Goal: Task Accomplishment & Management: Manage account settings

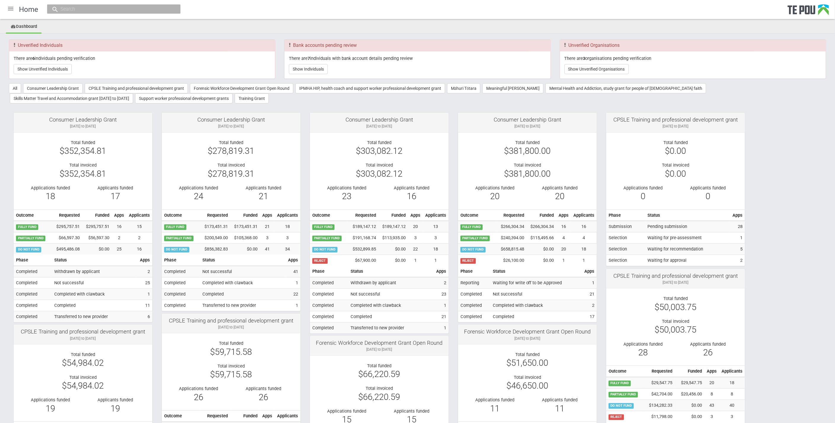
click at [736, 29] on ul "Dashboard" at bounding box center [417, 26] width 835 height 13
click at [41, 71] on button "Show Unverified Individuals" at bounding box center [43, 69] width 58 height 10
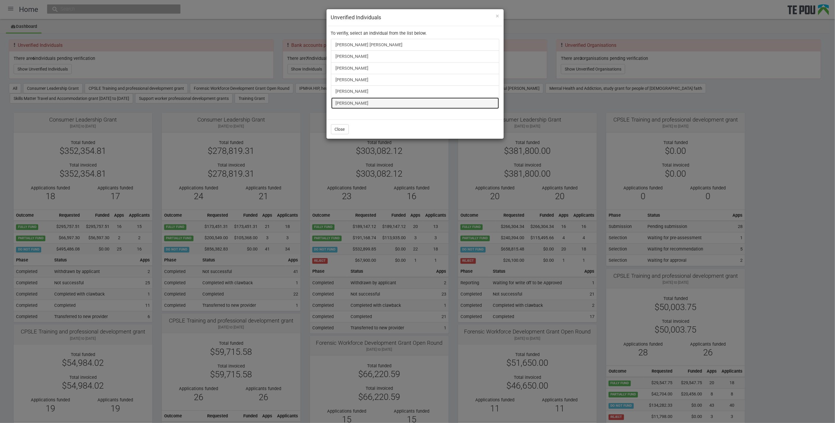
click at [349, 102] on link "[PERSON_NAME]" at bounding box center [415, 103] width 168 height 12
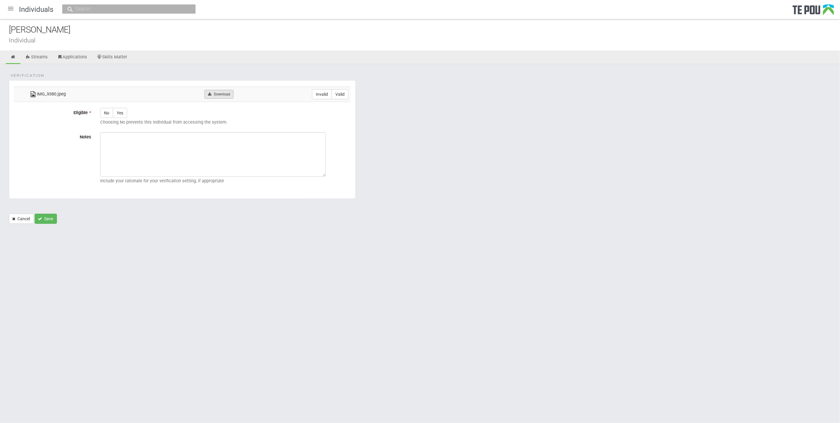
click at [227, 96] on link "Download" at bounding box center [218, 94] width 29 height 9
click at [346, 94] on label "Valid" at bounding box center [339, 94] width 17 height 10
radio input "true"
click at [123, 113] on label "Yes" at bounding box center [120, 113] width 14 height 10
radio input "true"
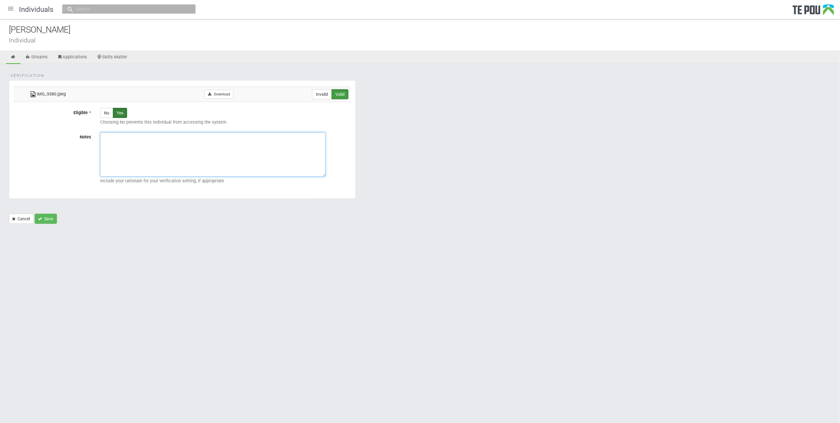
click at [155, 144] on textarea "Notes" at bounding box center [212, 154] width 225 height 44
paste textarea "Verified by Melody @ [DATE]"
type textarea "Verified by Melody @ [DATE]"
click at [50, 221] on button "Save" at bounding box center [46, 219] width 22 height 10
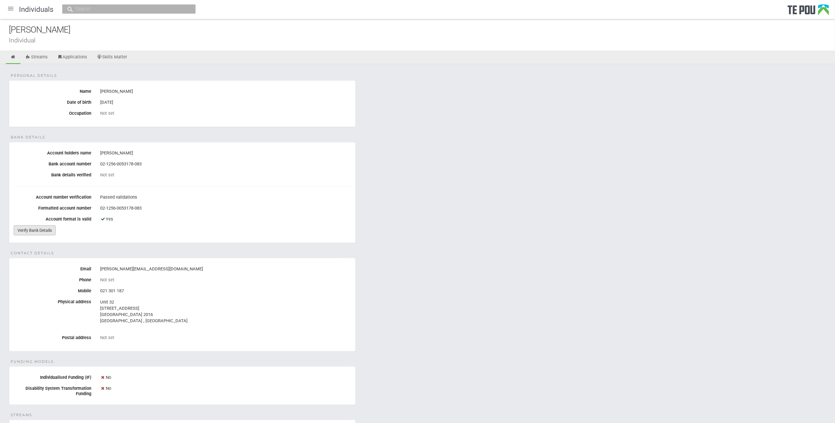
click at [48, 226] on link "Verify Bank Details" at bounding box center [35, 230] width 42 height 10
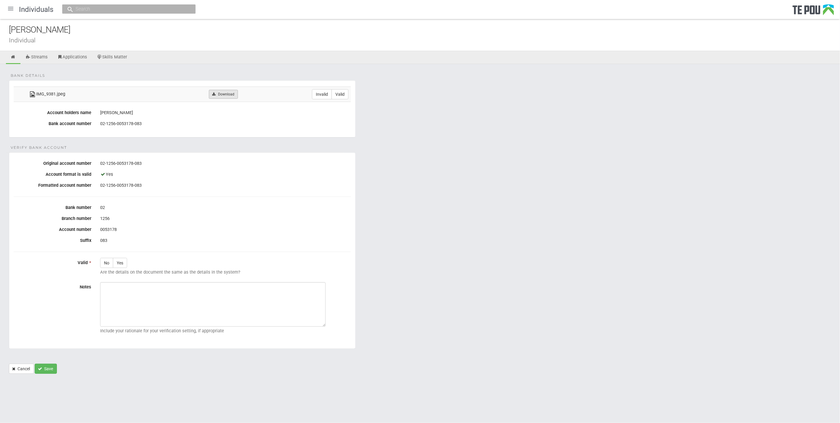
click at [230, 95] on link "Download" at bounding box center [223, 94] width 29 height 9
click at [336, 95] on label "Valid" at bounding box center [339, 94] width 17 height 10
radio input "true"
click at [117, 259] on label "Yes" at bounding box center [120, 263] width 14 height 10
radio input "true"
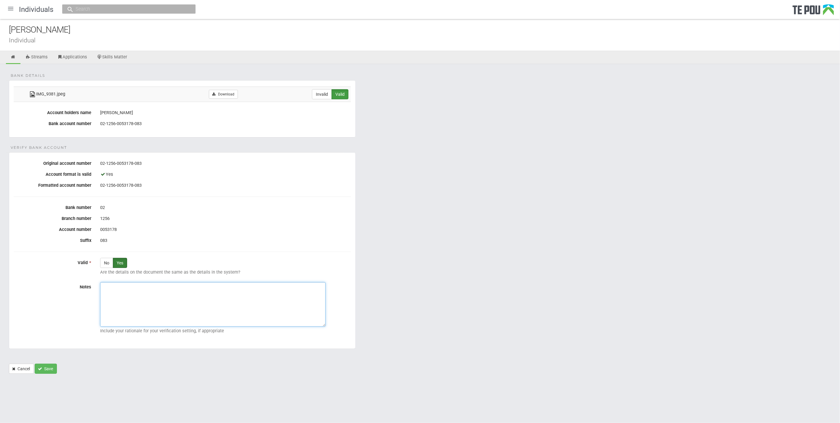
click at [119, 297] on textarea "Notes" at bounding box center [212, 304] width 225 height 44
paste textarea "Verified by Melody @ 2/10/2025"
type textarea "Verified by Melody @ 2/10/2025"
click at [37, 367] on button "Save" at bounding box center [46, 368] width 22 height 10
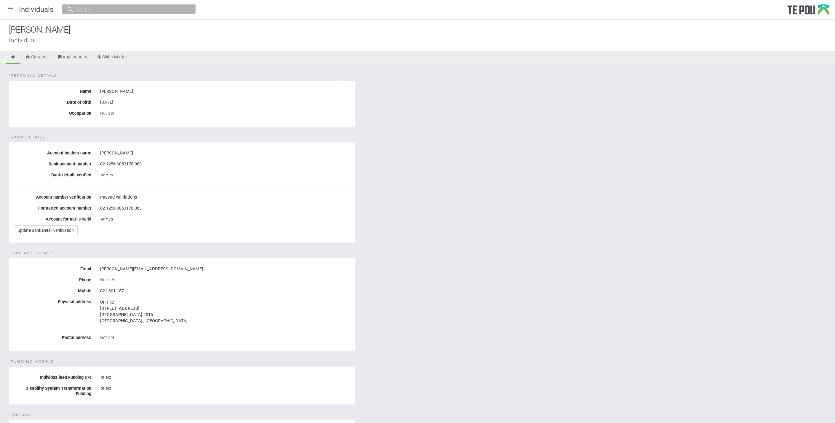
click at [662, 244] on div "Personal details Name [PERSON_NAME] Date of birth [DEMOGRAPHIC_DATA] Occupation…" at bounding box center [417, 314] width 835 height 500
click at [297, 134] on div "Personal details Name [PERSON_NAME] Date of birth [DEMOGRAPHIC_DATA] Occupation…" at bounding box center [417, 314] width 835 height 500
click at [9, 11] on div at bounding box center [11, 8] width 14 height 14
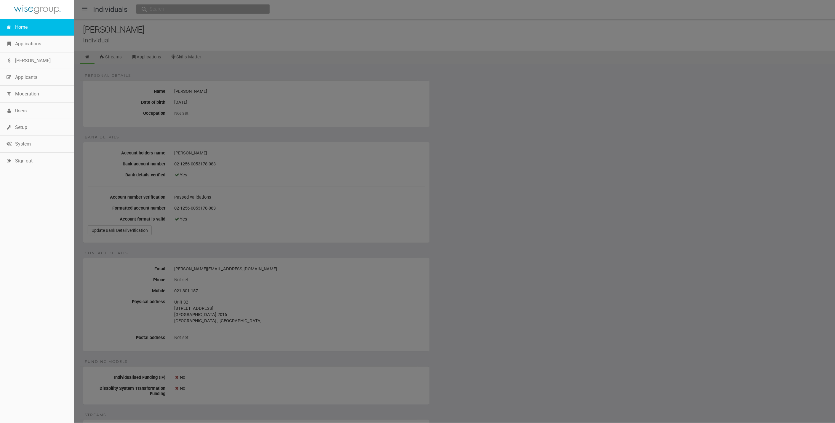
click at [22, 27] on link "Home" at bounding box center [37, 27] width 74 height 17
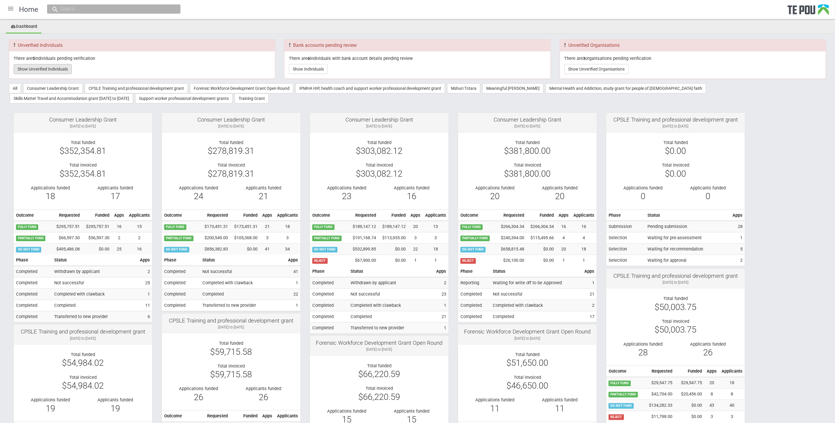
click at [51, 69] on button "Show Unverified Individuals" at bounding box center [43, 69] width 58 height 10
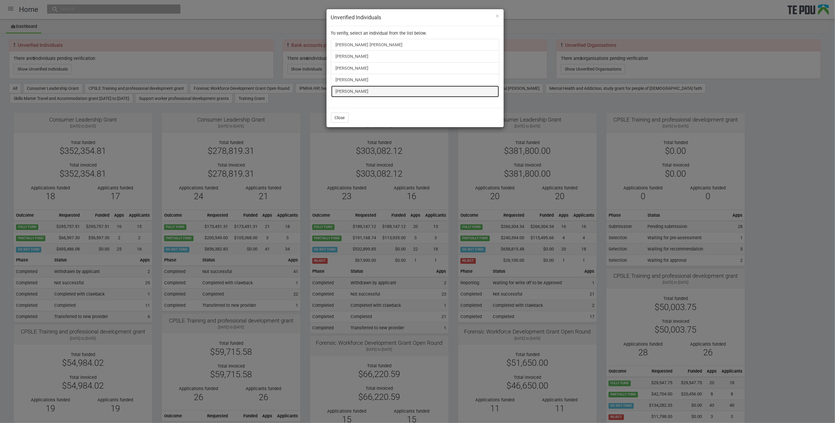
click at [347, 86] on link "[PERSON_NAME]" at bounding box center [415, 91] width 168 height 12
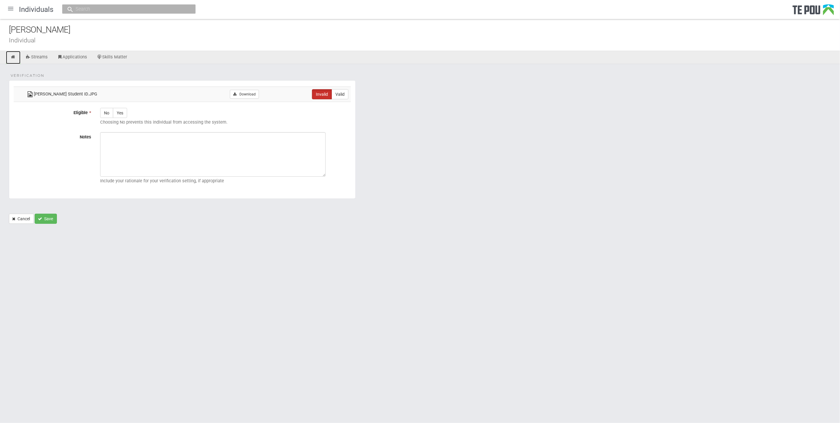
click at [13, 56] on icon at bounding box center [13, 57] width 6 height 4
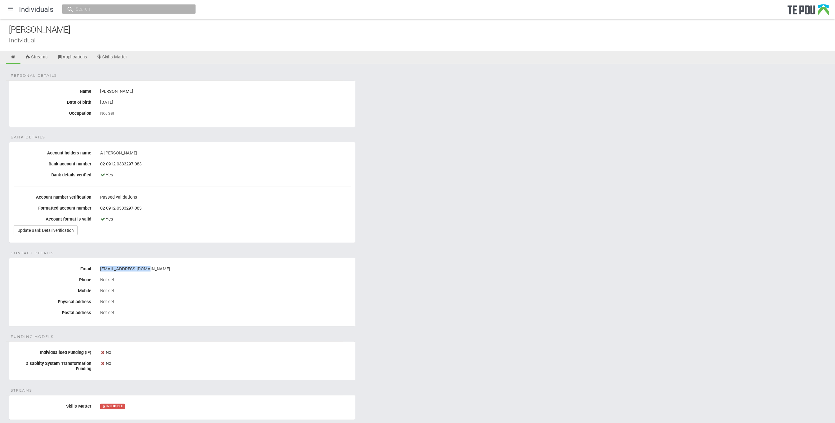
drag, startPoint x: 147, startPoint y: 267, endPoint x: 99, endPoint y: 267, distance: 47.4
click at [99, 267] on div "ytt0219@autuni.ac.nz" at bounding box center [225, 269] width 259 height 10
copy div "ytt0219@autuni.ac.nz"
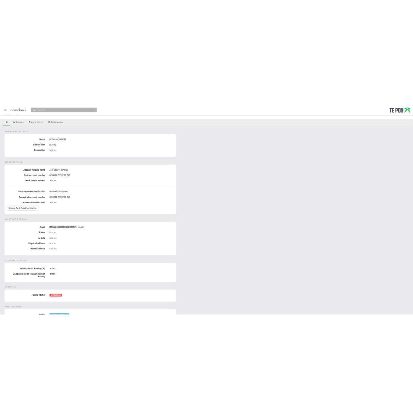
scroll to position [113, 0]
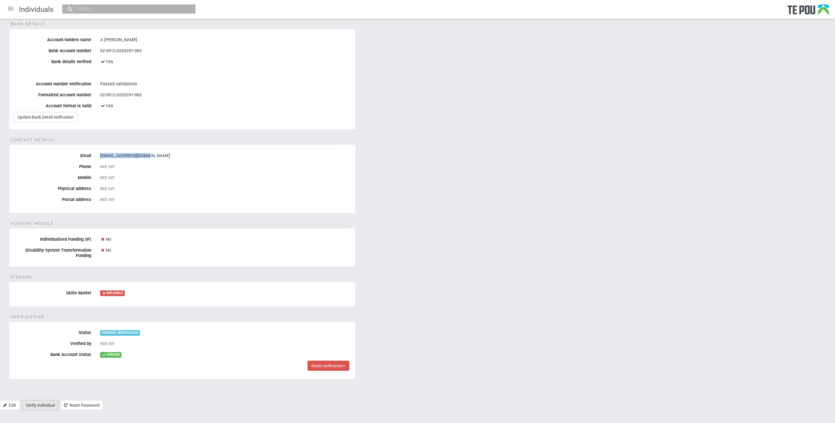
click at [52, 402] on link "Verify individual" at bounding box center [40, 405] width 37 height 10
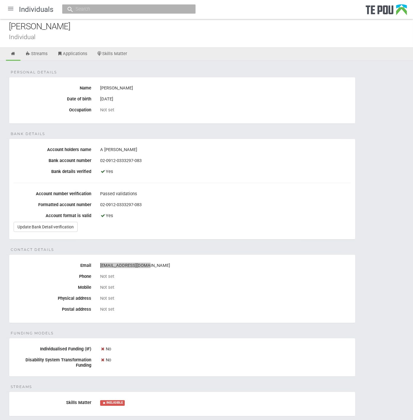
scroll to position [0, 0]
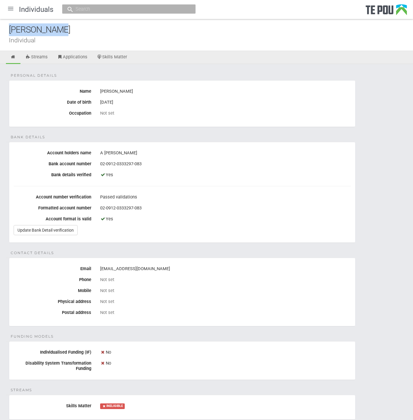
drag, startPoint x: 83, startPoint y: 30, endPoint x: -2, endPoint y: 29, distance: 84.4
click at [0, 29] on html "Home Applications Grant rounds Applicants Organisations Individuals Moderation …" at bounding box center [206, 269] width 413 height 538
copy div "Abby Clayton"
click at [5, 6] on div at bounding box center [11, 8] width 14 height 14
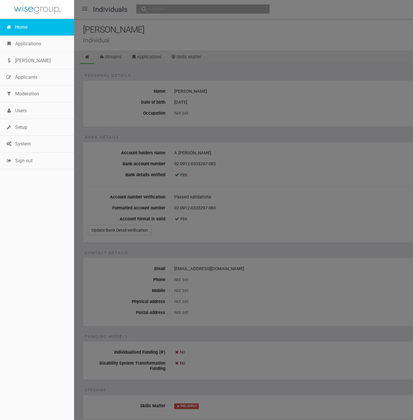
click at [22, 27] on link "Home" at bounding box center [37, 27] width 74 height 17
click at [24, 26] on link "Home" at bounding box center [37, 27] width 74 height 17
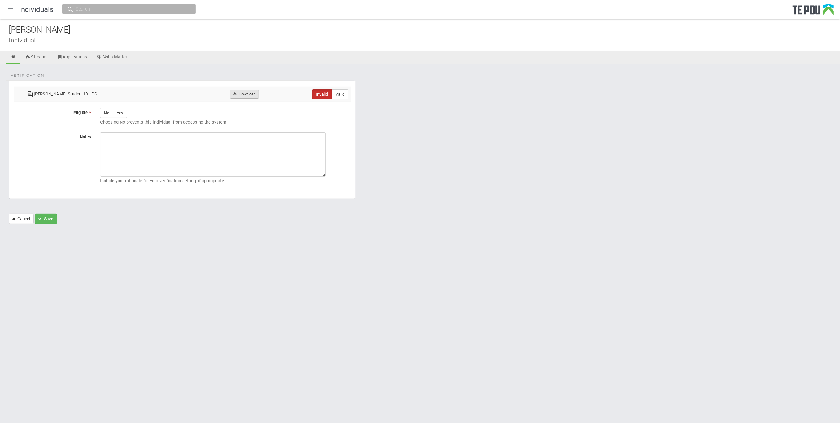
click at [249, 92] on link "Download" at bounding box center [244, 94] width 29 height 9
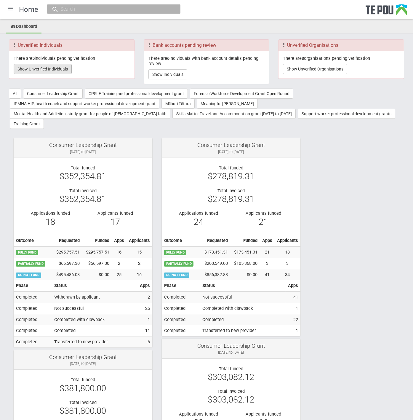
click at [36, 68] on button "Show Unverified Individuals" at bounding box center [43, 69] width 58 height 10
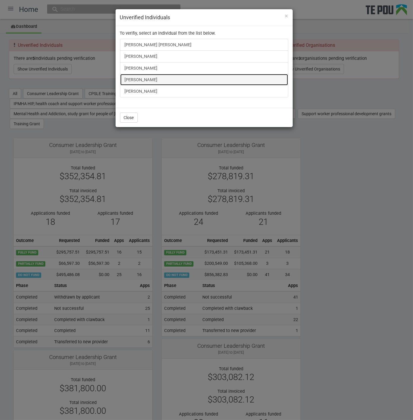
click at [137, 78] on link "[PERSON_NAME]" at bounding box center [204, 80] width 168 height 12
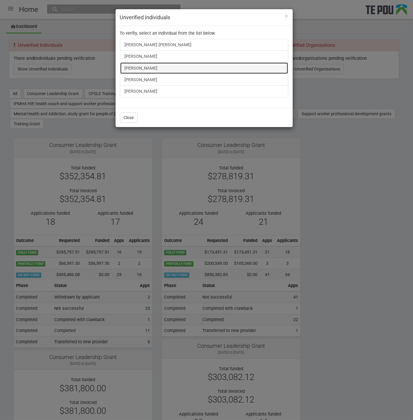
click at [153, 67] on link "[PERSON_NAME]" at bounding box center [204, 68] width 168 height 12
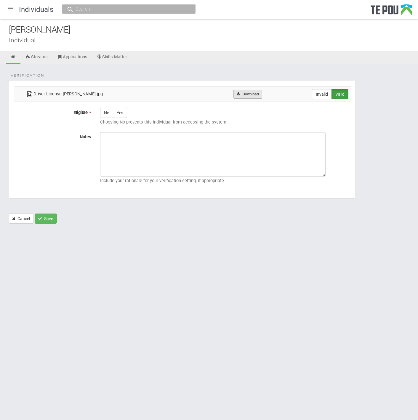
click at [250, 92] on link "Download" at bounding box center [247, 94] width 29 height 9
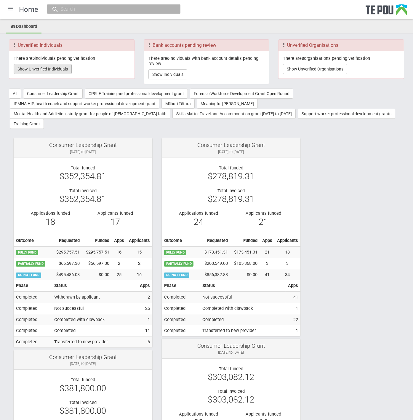
click at [46, 70] on button "Show Unverified Individuals" at bounding box center [43, 69] width 58 height 10
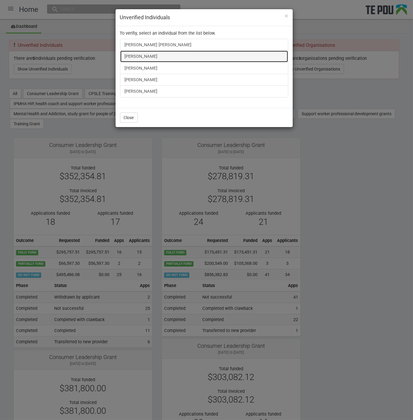
click at [136, 55] on link "James Bennett" at bounding box center [204, 56] width 168 height 12
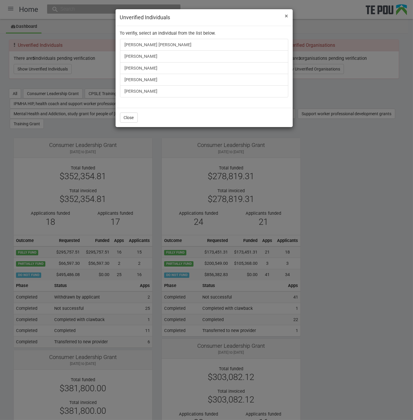
click at [286, 15] on span "×" at bounding box center [286, 15] width 3 height 7
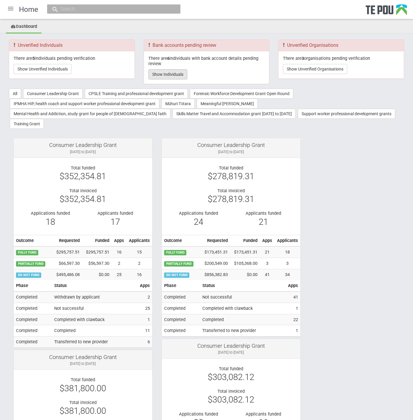
click at [162, 73] on button "Show Individuals" at bounding box center [167, 74] width 39 height 10
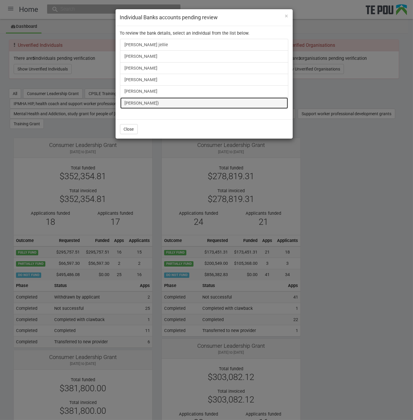
click at [163, 105] on link "Alisha Tamepo-Pehi)" at bounding box center [204, 103] width 168 height 12
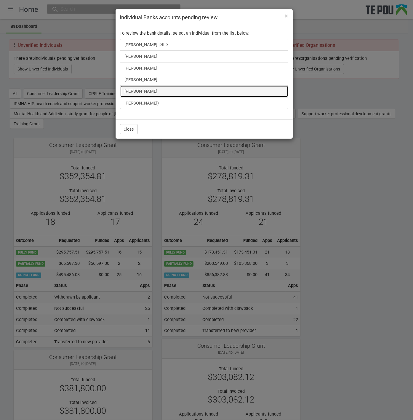
click at [139, 89] on link "Shiona Quayle" at bounding box center [204, 91] width 168 height 12
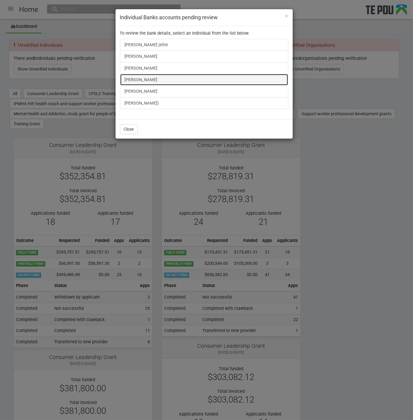
click at [138, 80] on link "Bella Pullon" at bounding box center [204, 80] width 168 height 12
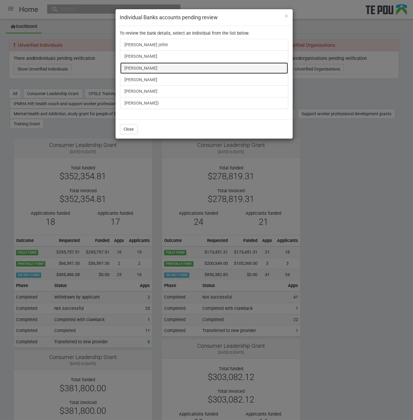
click at [135, 65] on link "Taratoa Smith" at bounding box center [204, 68] width 168 height 12
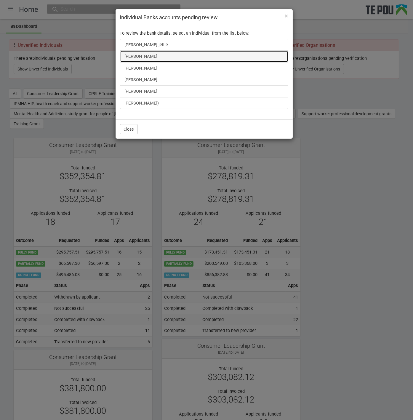
click at [144, 57] on link "Fran Mackay" at bounding box center [204, 56] width 168 height 12
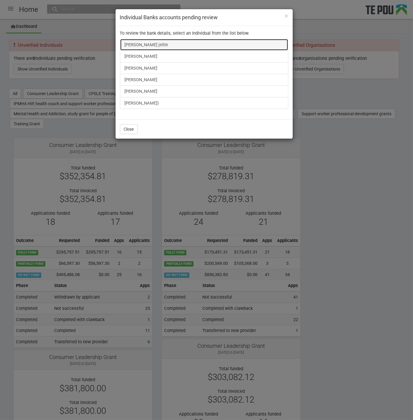
click at [154, 40] on link "Shirley Valakvi jellie" at bounding box center [204, 45] width 168 height 12
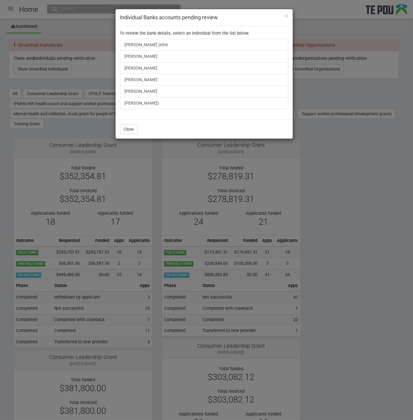
click at [353, 191] on div "× Individual Banks accounts pending review To review the bank details, select a…" at bounding box center [206, 210] width 413 height 420
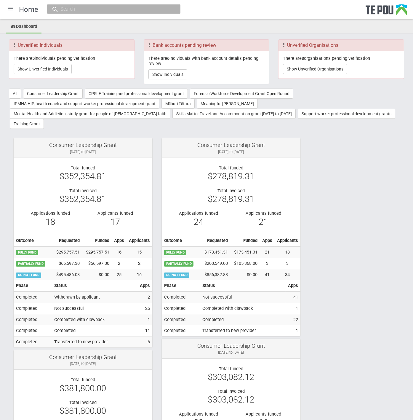
click at [8, 9] on div at bounding box center [11, 8] width 14 height 14
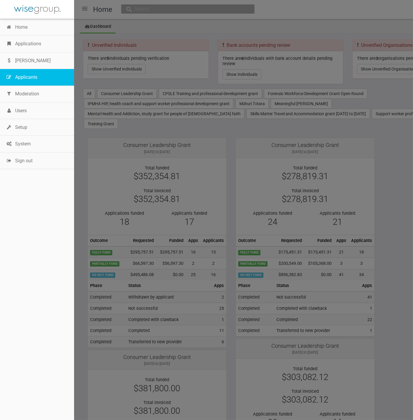
click at [37, 74] on link "Applicants" at bounding box center [37, 77] width 74 height 17
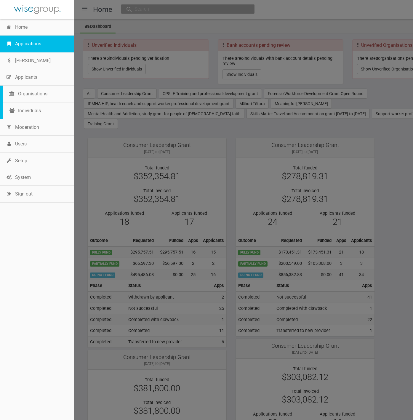
click at [25, 46] on link "Applications" at bounding box center [37, 44] width 74 height 17
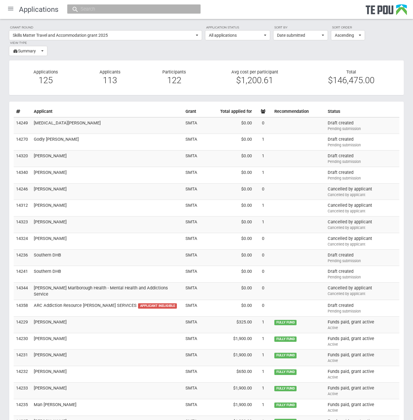
click at [121, 11] on input "text" at bounding box center [131, 9] width 104 height 6
paste input "Heba_Wahba@outlook.com"
type input "Heba_Wahba@outlook.com"
click at [124, 27] on span "[EMAIL_ADDRESS][DOMAIN_NAME]" at bounding box center [140, 27] width 62 height 4
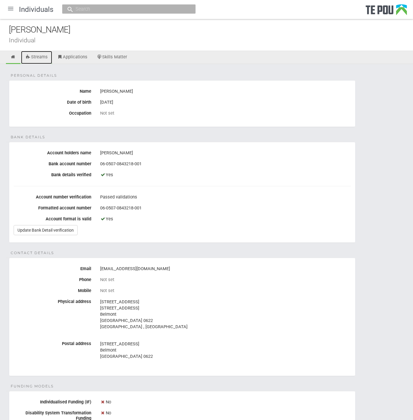
click at [41, 58] on link "Streams" at bounding box center [36, 57] width 31 height 13
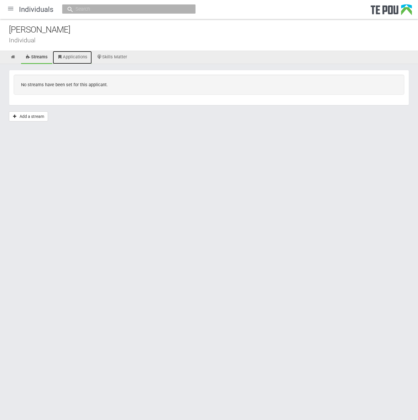
click at [64, 55] on link "Applications" at bounding box center [72, 57] width 39 height 13
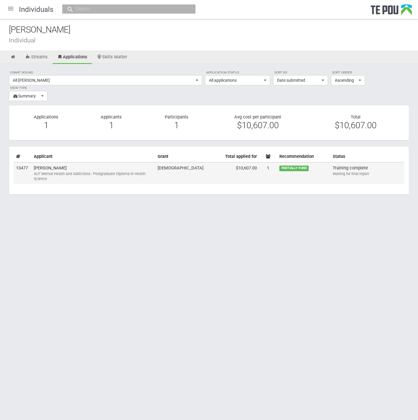
click at [155, 168] on td "[PERSON_NAME] AUT Mental Health and Addictions - Postgraduate Diploma in Health…" at bounding box center [93, 173] width 124 height 22
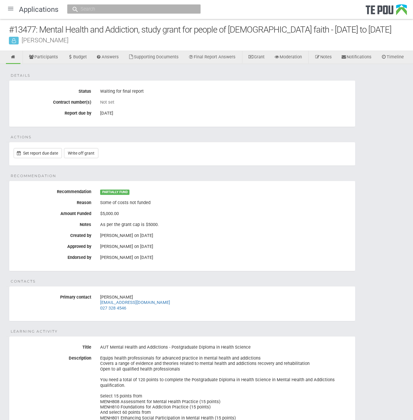
click at [260, 149] on div "Details Status Waiting for final report Contract number(s) Not set Report due b…" at bounding box center [206, 339] width 413 height 550
click at [258, 150] on div "Details Status Waiting for final report Contract number(s) Not set Report due b…" at bounding box center [206, 339] width 413 height 550
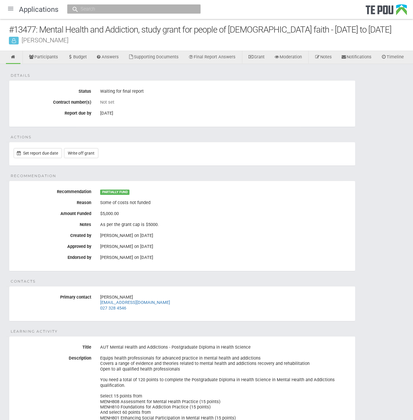
click at [258, 150] on div "Details Status Waiting for final report Contract number(s) Not set Report due b…" at bounding box center [206, 339] width 413 height 550
click at [98, 6] on input "text" at bounding box center [131, 9] width 104 height 6
paste input "shane.price@thinkhauora.nz"
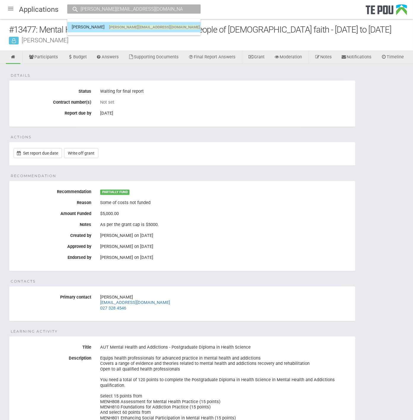
type input "shane.price@thinkhauora.nz"
click at [126, 29] on span "shane.price@thinkhauora.nz" at bounding box center [154, 27] width 91 height 4
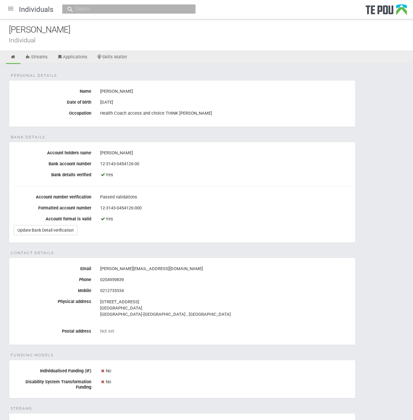
click at [366, 246] on div "Personal details Name Shane Price Date of birth 20 Apr 1994 Occupation Health C…" at bounding box center [206, 315] width 413 height 503
click at [40, 56] on link "Streams" at bounding box center [36, 57] width 31 height 13
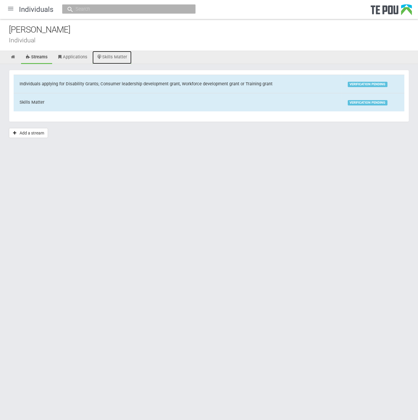
click at [118, 60] on link "Skills Matter" at bounding box center [111, 57] width 39 height 13
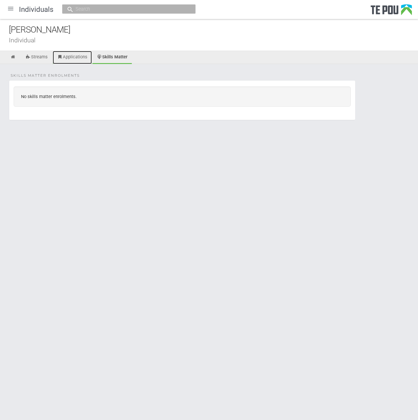
click at [81, 58] on link "Applications" at bounding box center [72, 57] width 39 height 13
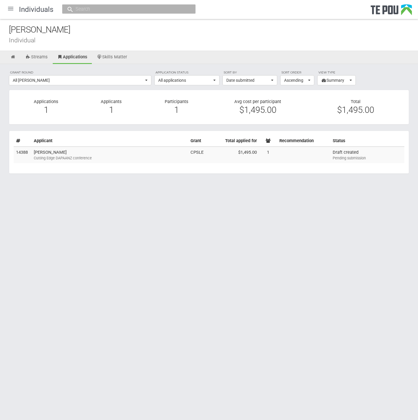
click at [133, 199] on body "Home Applications [PERSON_NAME] Applicants Organisations Individuals Moderation…" at bounding box center [209, 100] width 418 height 201
click at [354, 266] on html "Home Applications [PERSON_NAME] Applicants Organisations Individuals Moderation…" at bounding box center [209, 210] width 418 height 420
click at [350, 264] on html "Home Applications [PERSON_NAME] Applicants Organisations Individuals Moderation…" at bounding box center [209, 210] width 418 height 420
click at [227, 278] on html "Home Applications [PERSON_NAME] Applicants Organisations Individuals Moderation…" at bounding box center [209, 210] width 418 height 420
click at [227, 278] on html "Home Applications Grant rounds Applicants Organisations Individuals Moderation …" at bounding box center [209, 210] width 418 height 420
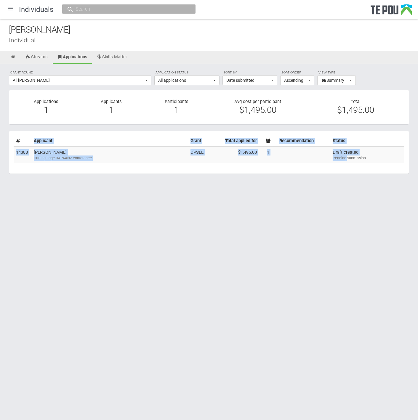
drag, startPoint x: 227, startPoint y: 278, endPoint x: 233, endPoint y: 316, distance: 38.7
click at [233, 316] on html "Home Applications Grant rounds Applicants Organisations Individuals Moderation …" at bounding box center [209, 210] width 418 height 420
click at [343, 315] on html "Home Applications Grant rounds Applicants Organisations Individuals Moderation …" at bounding box center [209, 210] width 418 height 420
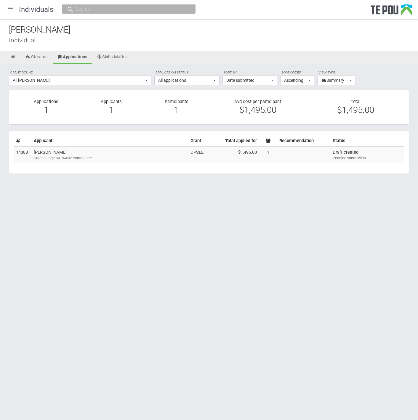
click at [343, 315] on html "Home Applications Grant rounds Applicants Organisations Individuals Moderation …" at bounding box center [209, 210] width 418 height 420
click at [332, 234] on html "Home Applications Grant rounds Applicants Organisations Individuals Moderation …" at bounding box center [209, 210] width 418 height 420
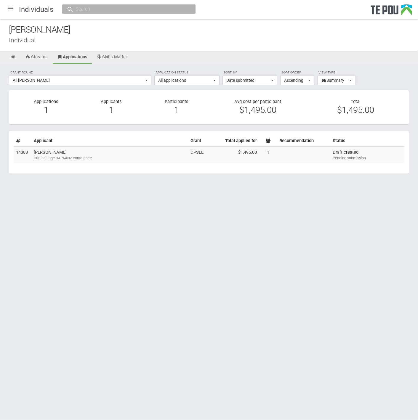
click at [332, 234] on html "Home Applications Grant rounds Applicants Organisations Individuals Moderation …" at bounding box center [209, 210] width 418 height 420
click at [52, 149] on td "Shane Price Cutting Edge DAPAANZ conference" at bounding box center [109, 155] width 157 height 17
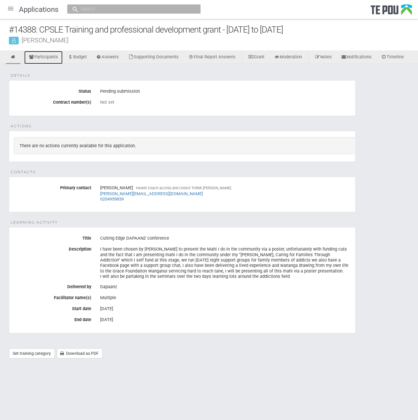
click at [49, 56] on link "Participants" at bounding box center [43, 57] width 38 height 13
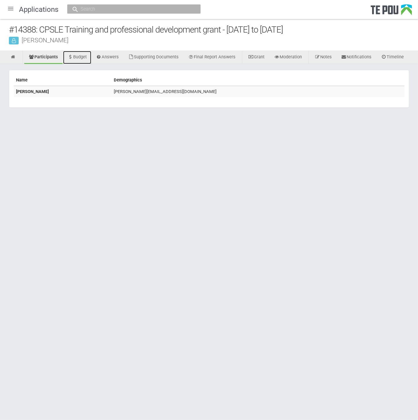
click at [85, 56] on link "Budget" at bounding box center [77, 57] width 28 height 13
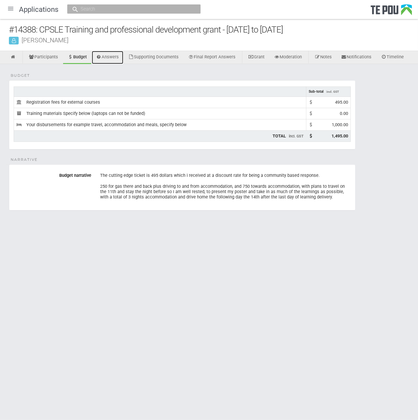
click at [113, 55] on link "Answers" at bounding box center [108, 57] width 32 height 13
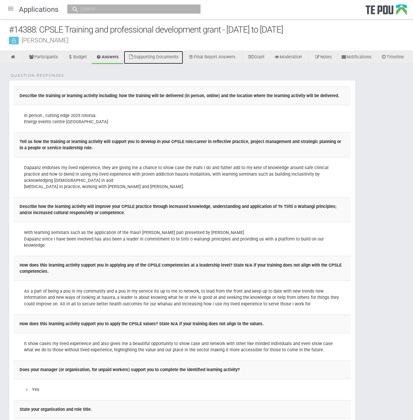
click at [160, 51] on link "Supporting Documents" at bounding box center [153, 57] width 59 height 13
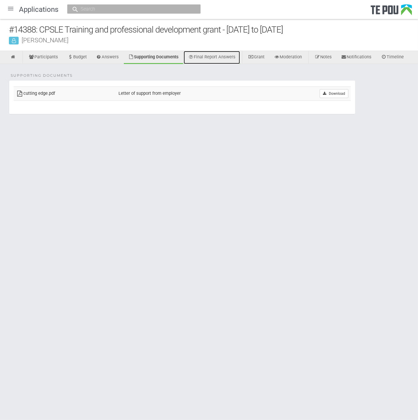
click at [228, 57] on link "Final Report Answers" at bounding box center [212, 57] width 56 height 13
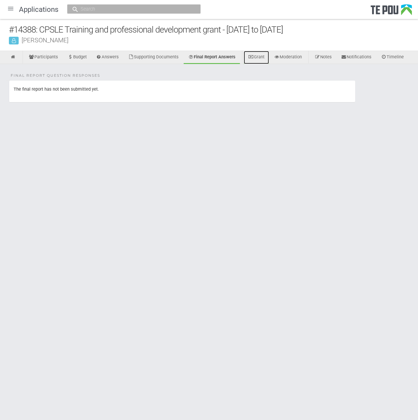
click at [263, 57] on link "Grant" at bounding box center [256, 57] width 25 height 13
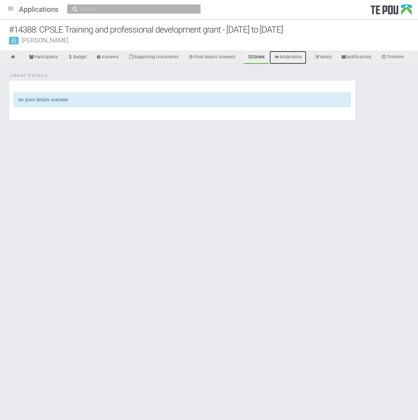
click at [294, 56] on link "Moderation" at bounding box center [288, 57] width 37 height 13
click at [335, 57] on link "Notes" at bounding box center [323, 57] width 26 height 13
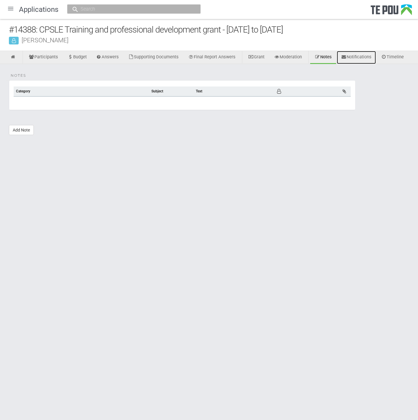
click at [366, 56] on link "Notifications" at bounding box center [356, 57] width 39 height 13
click at [400, 57] on link "Timeline" at bounding box center [393, 57] width 32 height 13
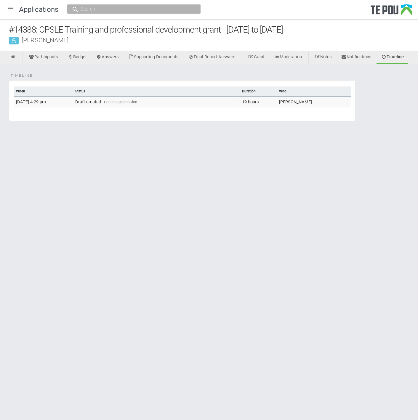
click at [105, 9] on input "text" at bounding box center [131, 9] width 104 height 6
paste input "14366"
type input "14366"
drag, startPoint x: 111, startPoint y: 21, endPoint x: 112, endPoint y: 27, distance: 5.8
click at [112, 27] on link "# 14366 - Skills Matter Travel and Accommodation George Cryer" at bounding box center [134, 27] width 124 height 9
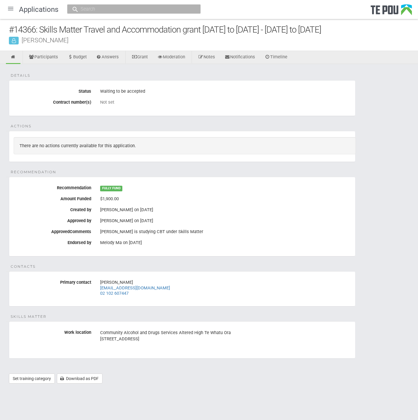
click at [127, 9] on input "text" at bounding box center [131, 9] width 104 height 6
paste input "[PERSON_NAME]"
type input "[PERSON_NAME]"
click at [124, 25] on span "[EMAIL_ADDRESS][DOMAIN_NAME]" at bounding box center [139, 27] width 60 height 4
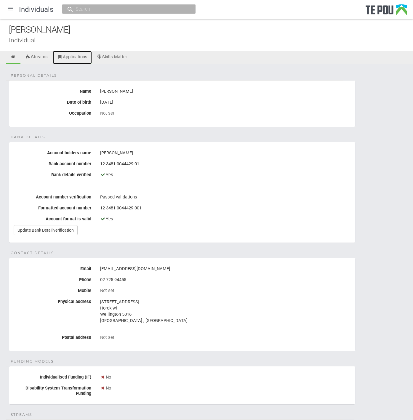
click at [63, 55] on link "Applications" at bounding box center [72, 57] width 39 height 13
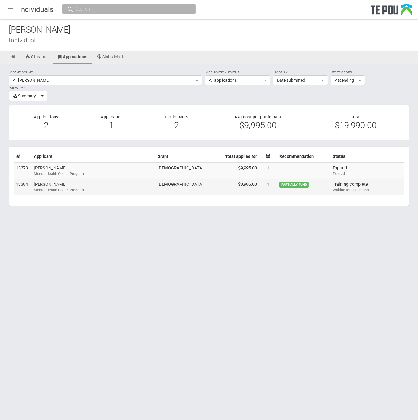
click at [76, 188] on div "Mental Health Coach Program" at bounding box center [93, 190] width 119 height 5
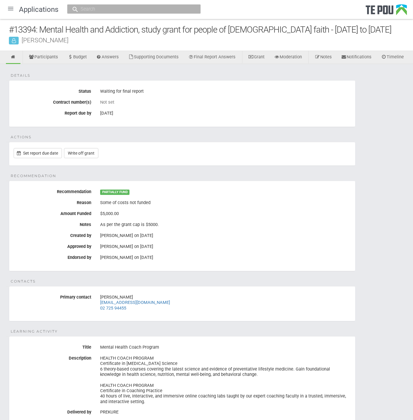
click at [195, 97] on div "Waiting for final report" at bounding box center [225, 91] width 251 height 10
click at [232, 158] on div "Set report due date Write off grant" at bounding box center [185, 153] width 342 height 10
click at [233, 153] on div "Details Status Waiting for final report Contract number(s) Not set Report due b…" at bounding box center [206, 285] width 413 height 442
click at [226, 53] on link "Final Report Answers" at bounding box center [212, 57] width 56 height 13
click at [192, 148] on div "Details Status Waiting for final report Contract number(s) Not set Report due b…" at bounding box center [206, 285] width 413 height 442
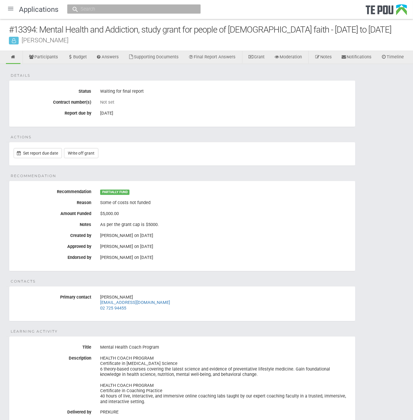
click at [192, 148] on div "Details Status Waiting for final report Contract number(s) Not set Report due b…" at bounding box center [206, 285] width 413 height 442
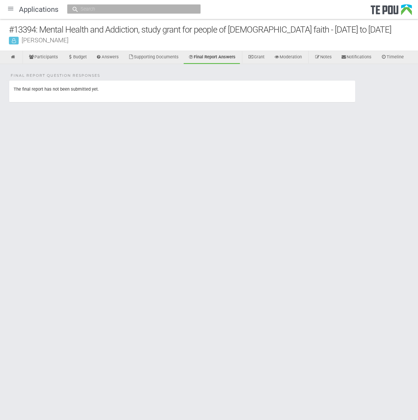
click at [108, 90] on p "The final report has not been submitted yet." at bounding box center [182, 88] width 337 height 5
